Goal: Task Accomplishment & Management: Use online tool/utility

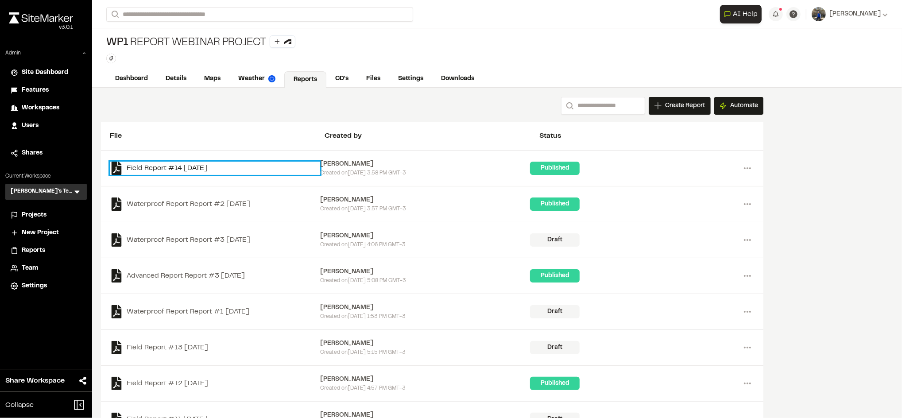
click at [177, 171] on link "Field Report #14 [DATE]" at bounding box center [215, 168] width 210 height 13
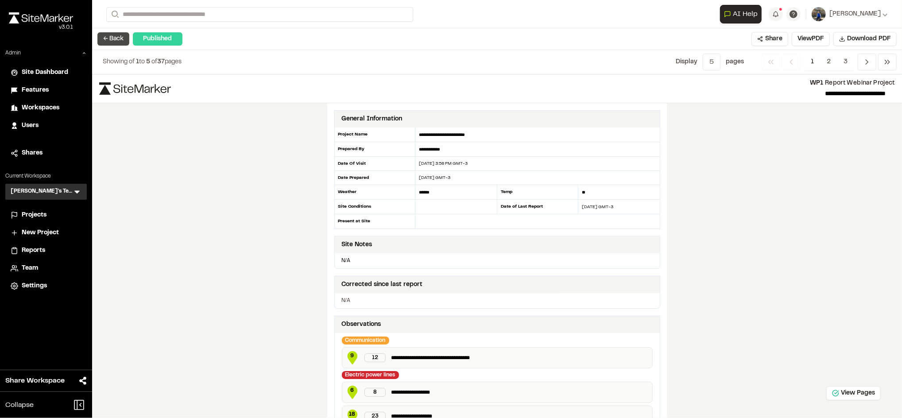
click at [115, 39] on button "← Back" at bounding box center [113, 38] width 32 height 13
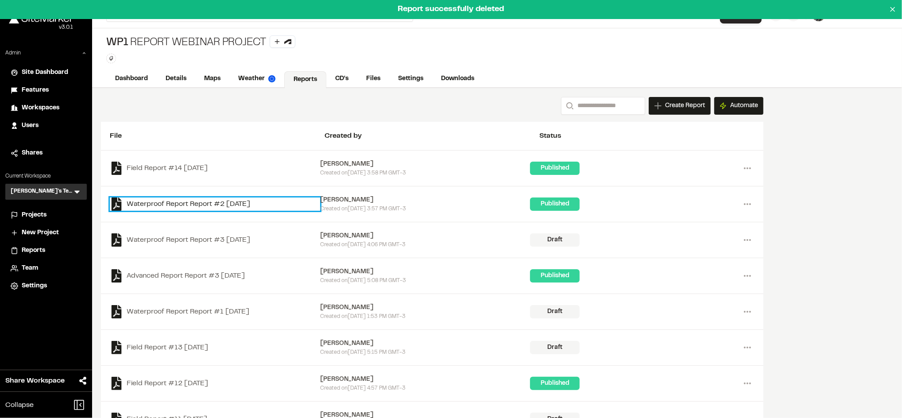
click at [237, 205] on link "Waterproof Report Report #2 [DATE]" at bounding box center [215, 204] width 210 height 13
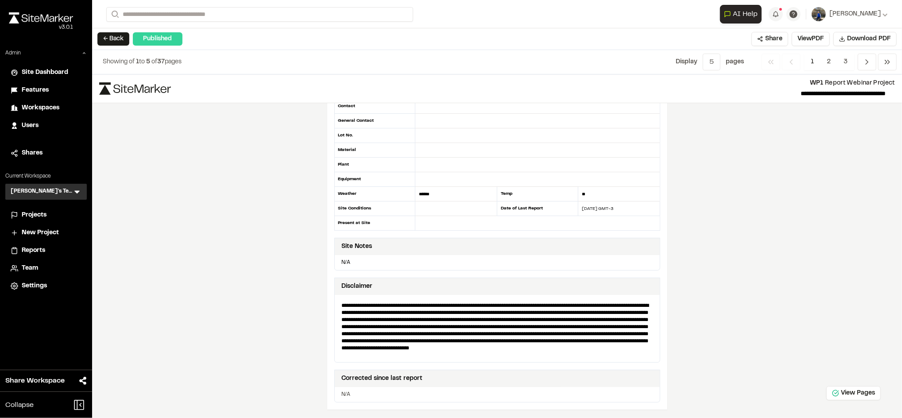
scroll to position [68, 0]
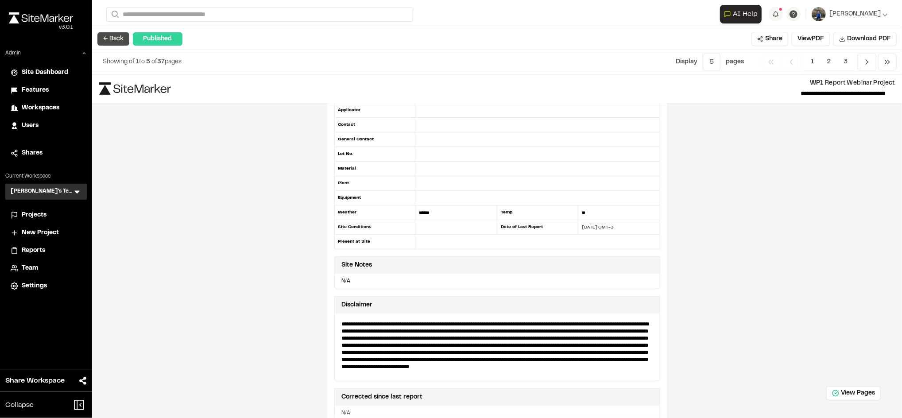
click at [109, 34] on button "← Back" at bounding box center [113, 38] width 32 height 13
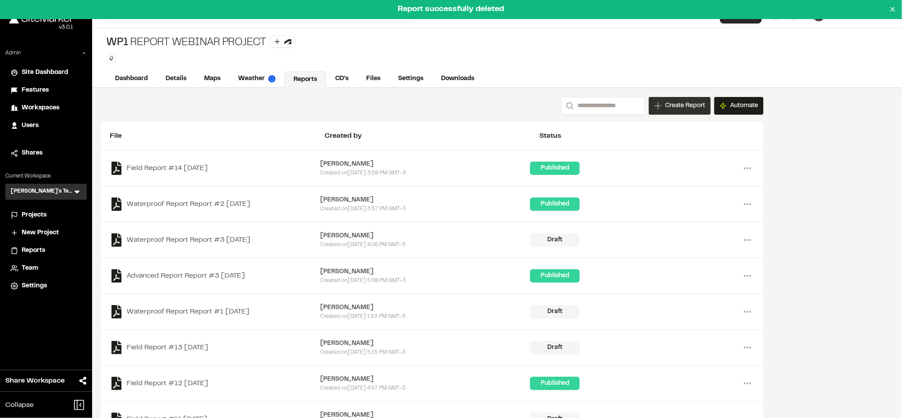
click at [685, 103] on span "Create Report" at bounding box center [685, 106] width 40 height 10
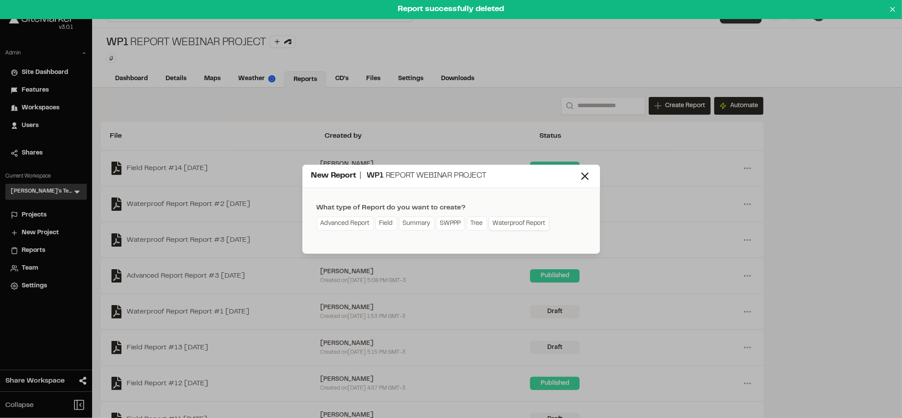
click at [502, 221] on link "Waterproof Report" at bounding box center [519, 224] width 61 height 14
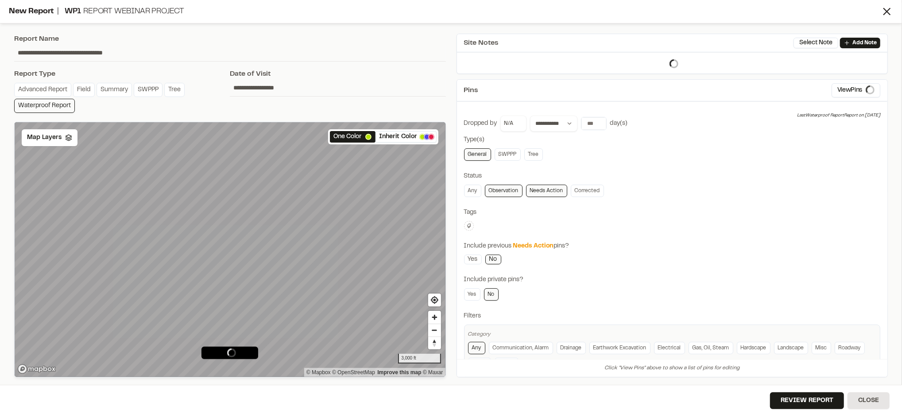
type input "**********"
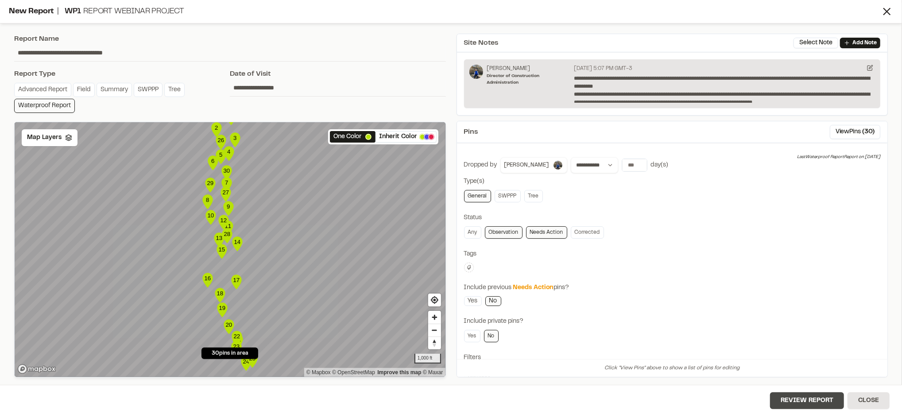
click at [785, 400] on button "Review Report" at bounding box center [807, 400] width 74 height 17
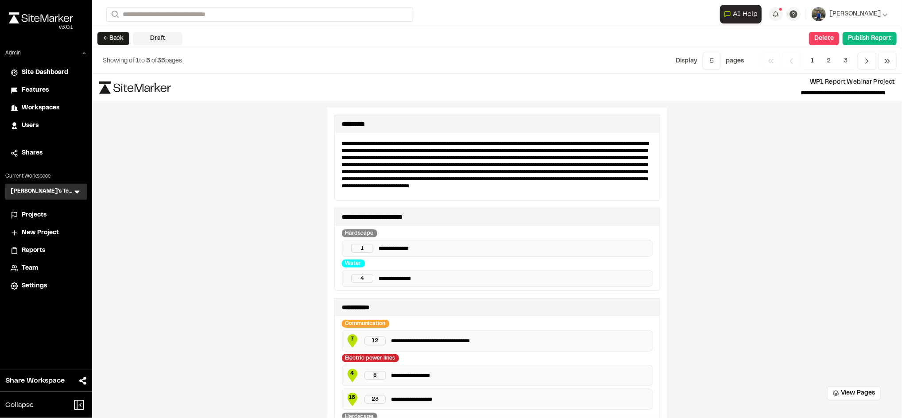
scroll to position [447, 0]
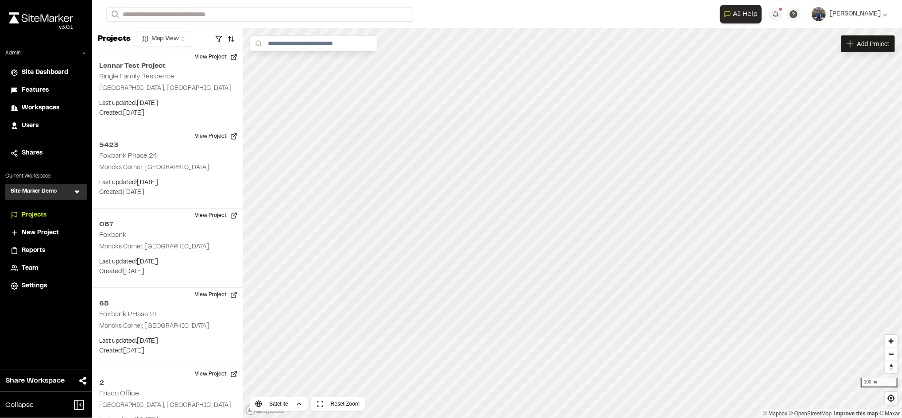
click at [77, 194] on icon at bounding box center [77, 191] width 9 height 9
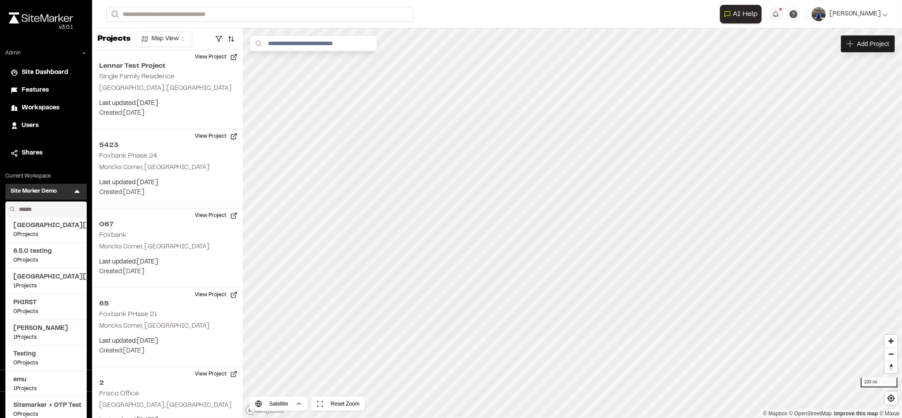
click at [62, 206] on input "text" at bounding box center [49, 209] width 67 height 15
type input "****"
click at [32, 299] on span "Troy's Test" at bounding box center [46, 303] width 66 height 10
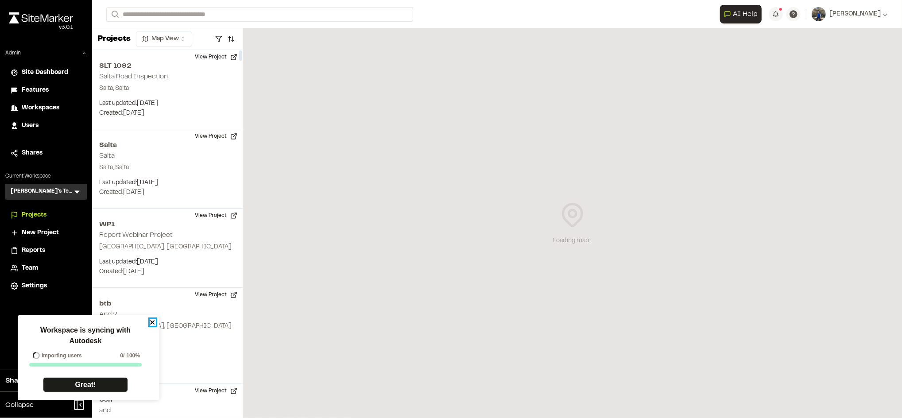
click at [152, 322] on icon "close" at bounding box center [152, 322] width 4 height 4
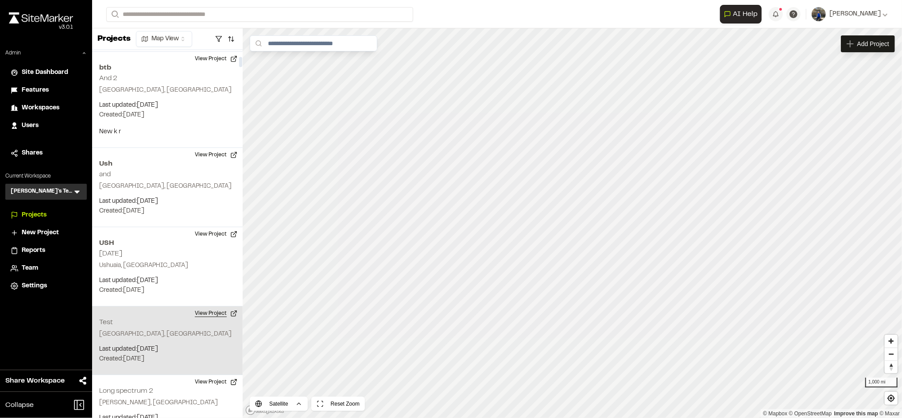
scroll to position [399, 0]
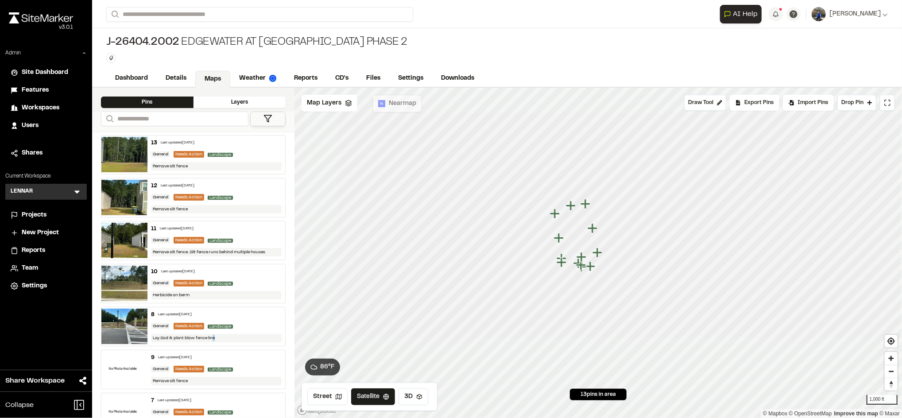
drag, startPoint x: 251, startPoint y: 361, endPoint x: 212, endPoint y: 342, distance: 43.8
click at [212, 342] on div "Lay Sod & plant blow fence line" at bounding box center [216, 338] width 131 height 8
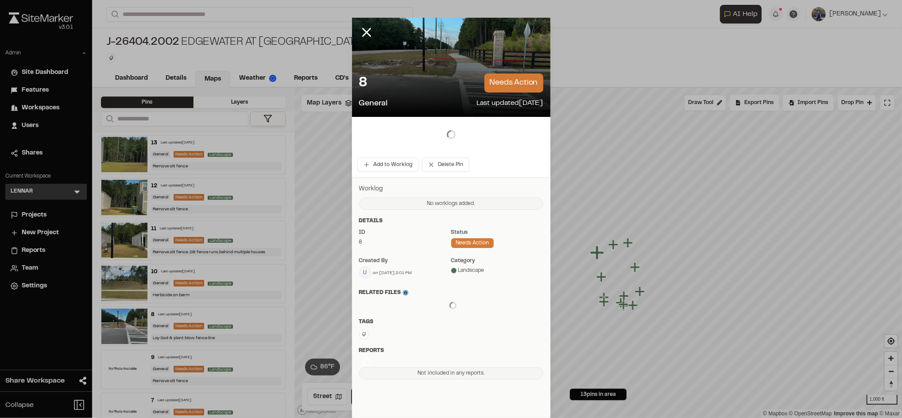
drag, startPoint x: 212, startPoint y: 342, endPoint x: 243, endPoint y: 363, distance: 37.9
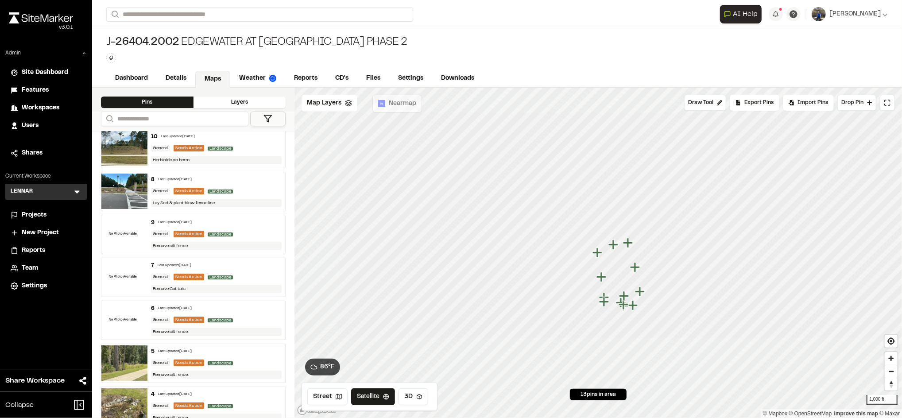
scroll to position [122, 0]
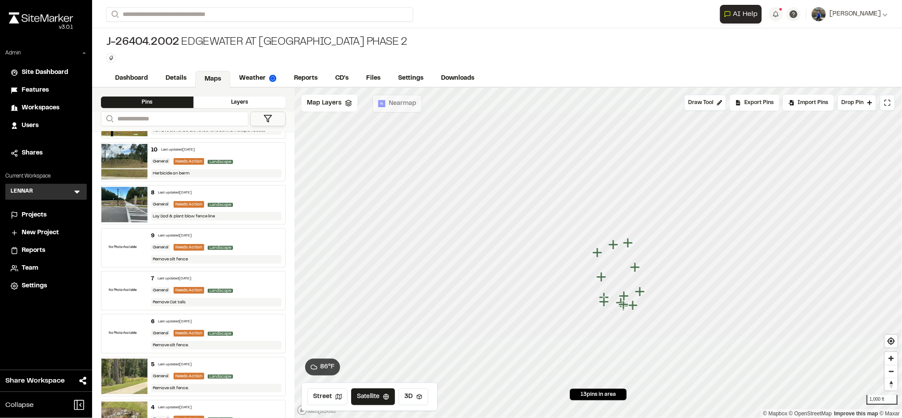
click at [259, 305] on div "Remove Cat tails" at bounding box center [216, 302] width 131 height 8
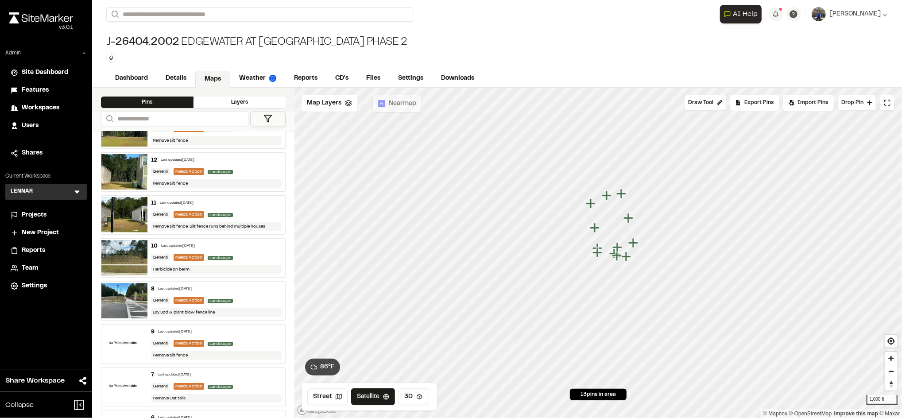
scroll to position [32, 0]
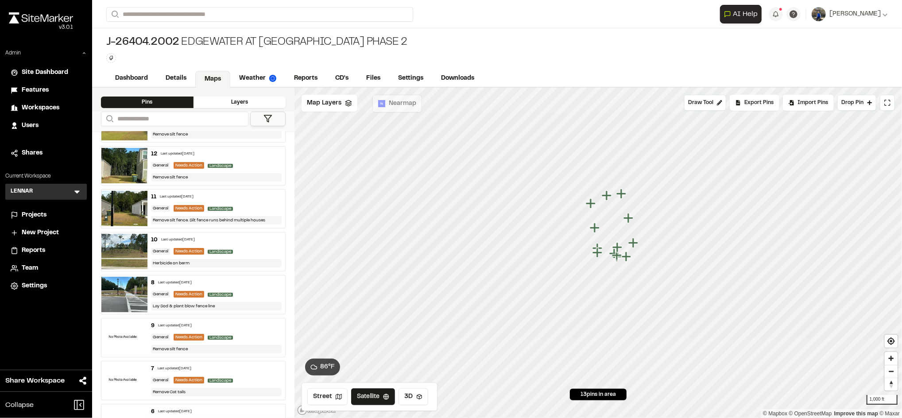
click at [250, 374] on div "7 Last updated Sep 22, 2025 General Needs Action Landscape Remove Cat tails" at bounding box center [217, 380] width 138 height 39
click at [598, 247] on icon "Map marker" at bounding box center [599, 253] width 12 height 12
click at [599, 260] on icon "Map marker" at bounding box center [600, 256] width 10 height 10
click at [604, 287] on icon "Map marker" at bounding box center [602, 285] width 12 height 12
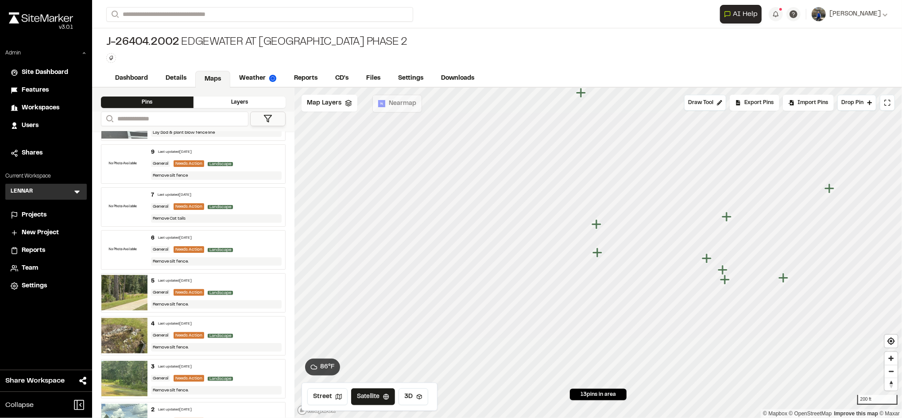
scroll to position [279, 0]
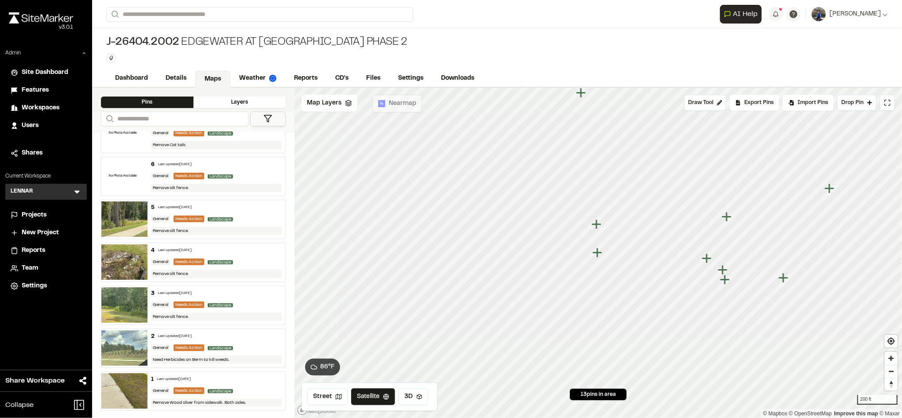
click at [239, 180] on div "General Needs Action Landscape" at bounding box center [216, 176] width 131 height 8
